Goal: Task Accomplishment & Management: Use online tool/utility

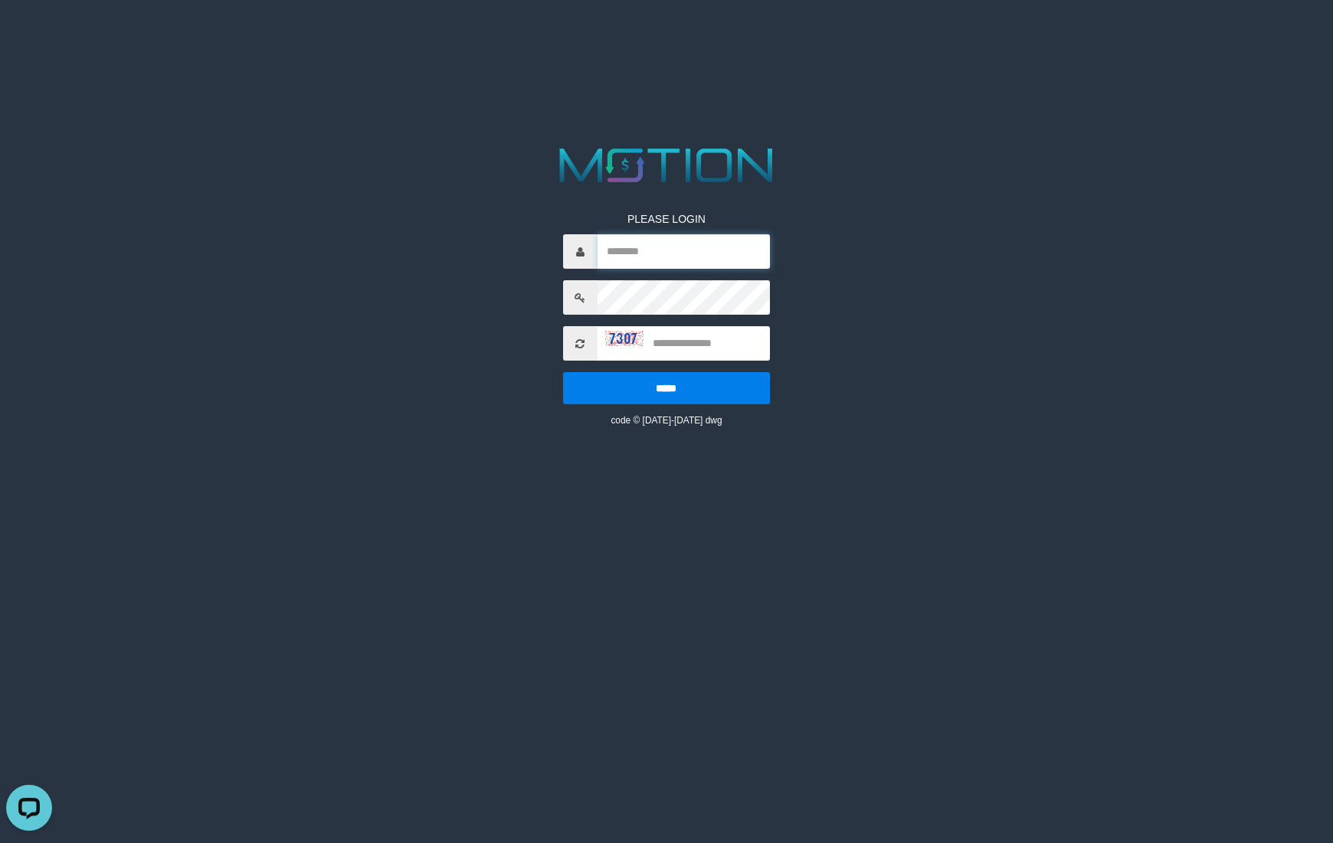
type input "********"
click at [571, 338] on span at bounding box center [580, 343] width 34 height 34
